Goal: Transaction & Acquisition: Book appointment/travel/reservation

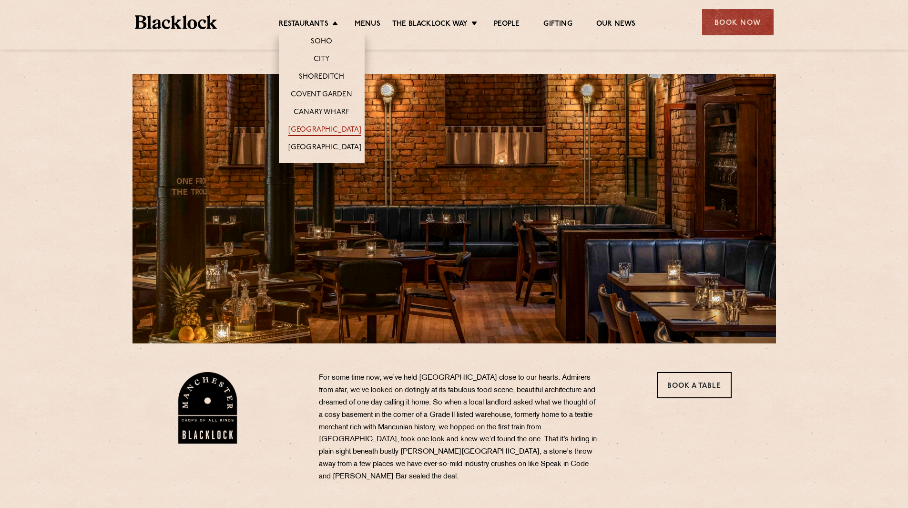
click at [319, 125] on link "[GEOGRAPHIC_DATA]" at bounding box center [324, 130] width 73 height 10
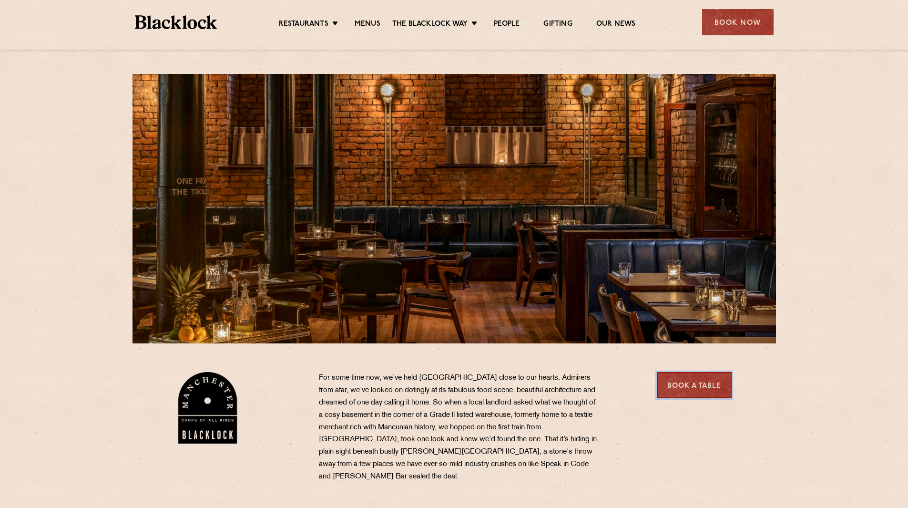
click at [668, 373] on link "Book a Table" at bounding box center [694, 385] width 75 height 26
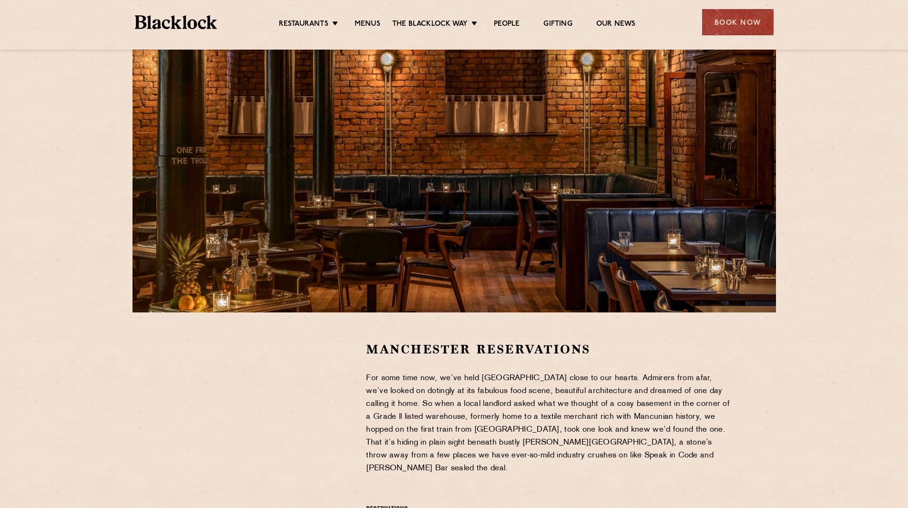
scroll to position [48, 0]
